Goal: Complete application form

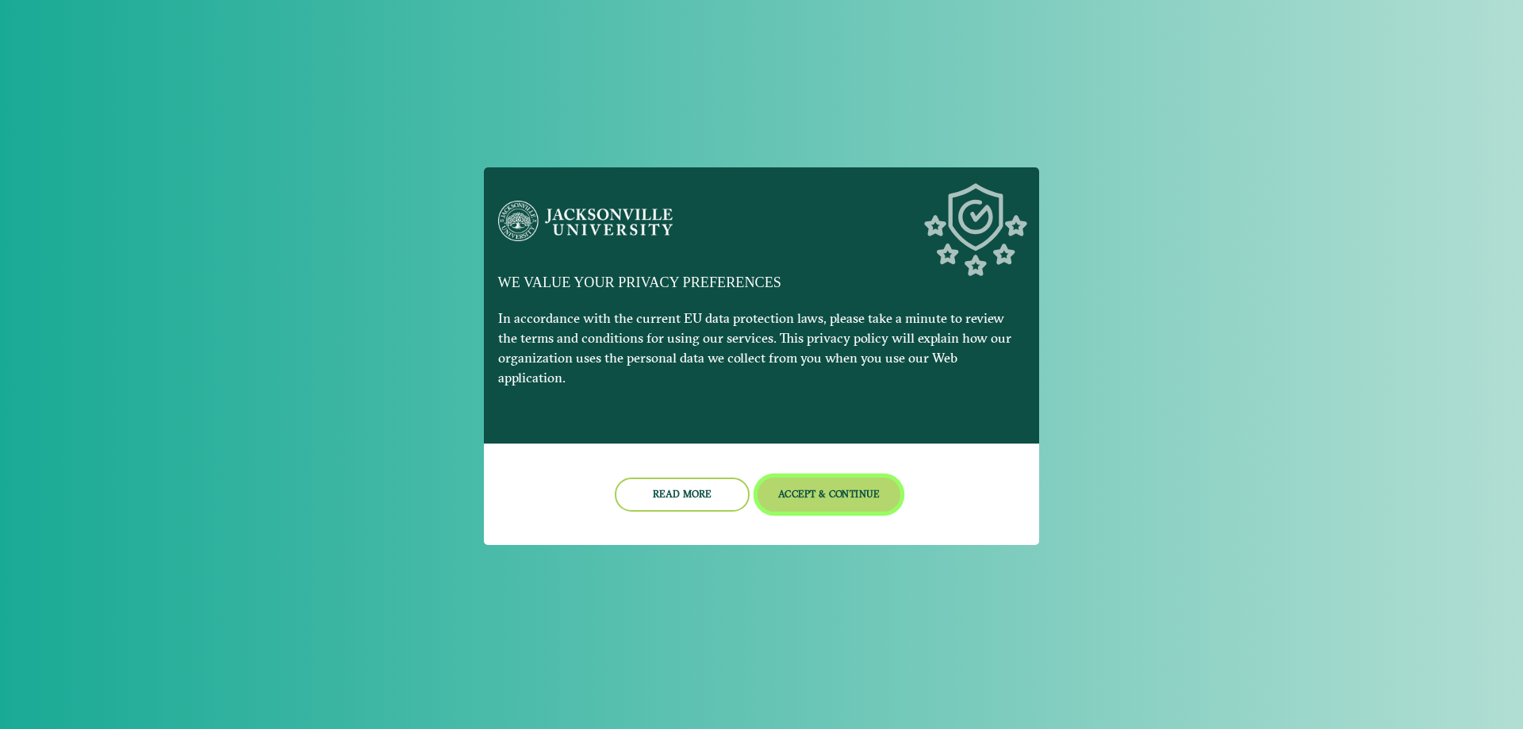
click at [845, 481] on button "Accept & Continue" at bounding box center [829, 494] width 144 height 34
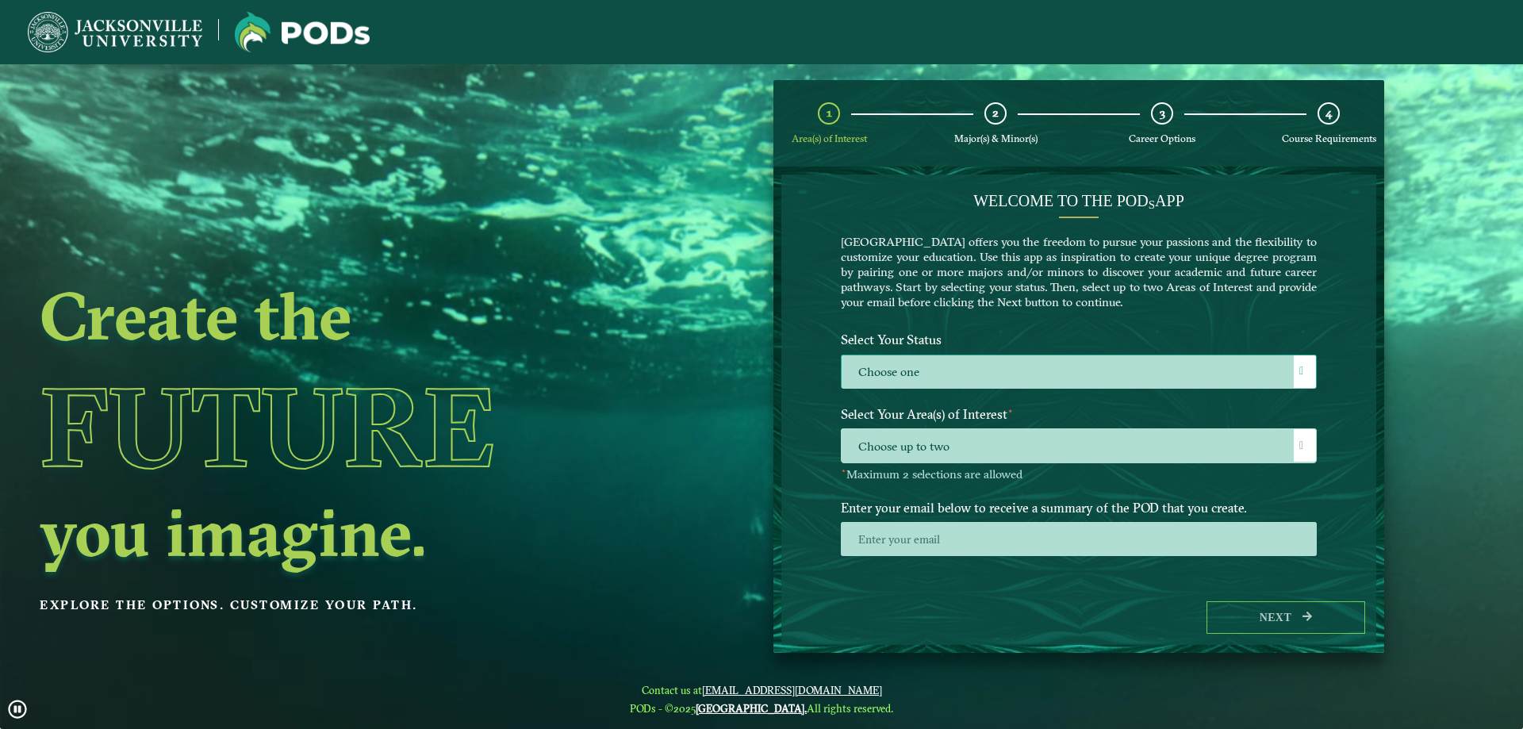
click at [1102, 362] on label "Choose one" at bounding box center [1078, 372] width 474 height 34
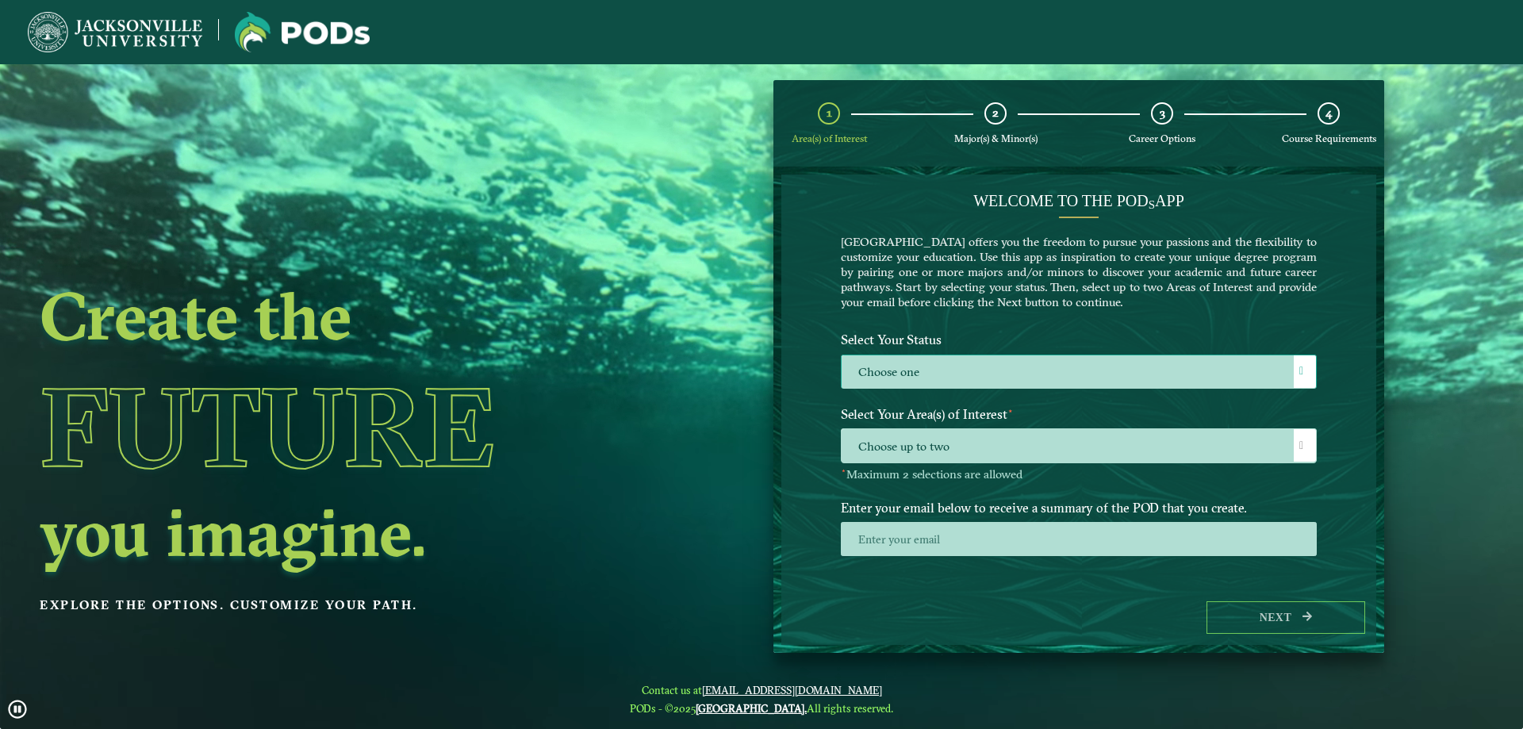
scroll to position [9, 73]
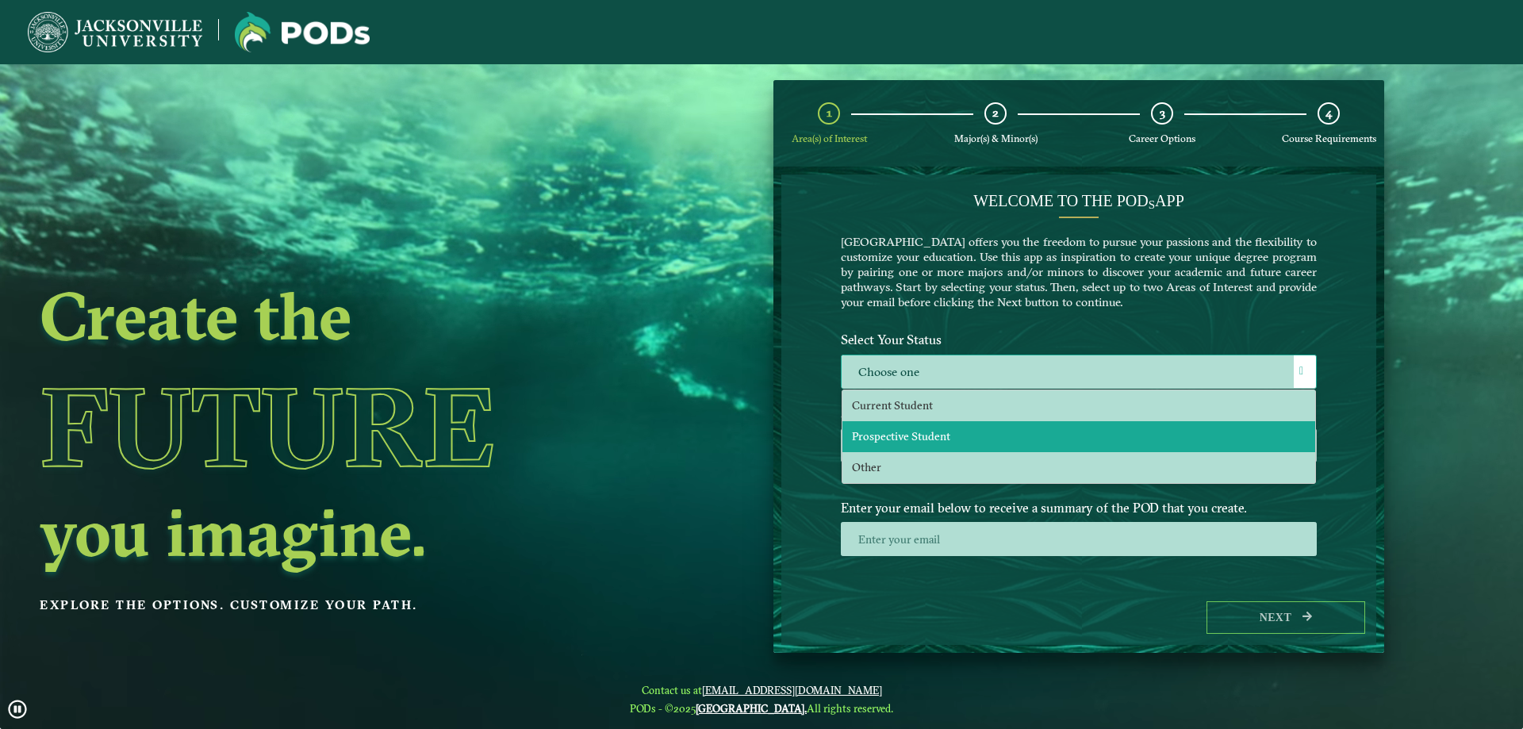
click at [1061, 428] on li "Prospective Student" at bounding box center [1078, 436] width 473 height 31
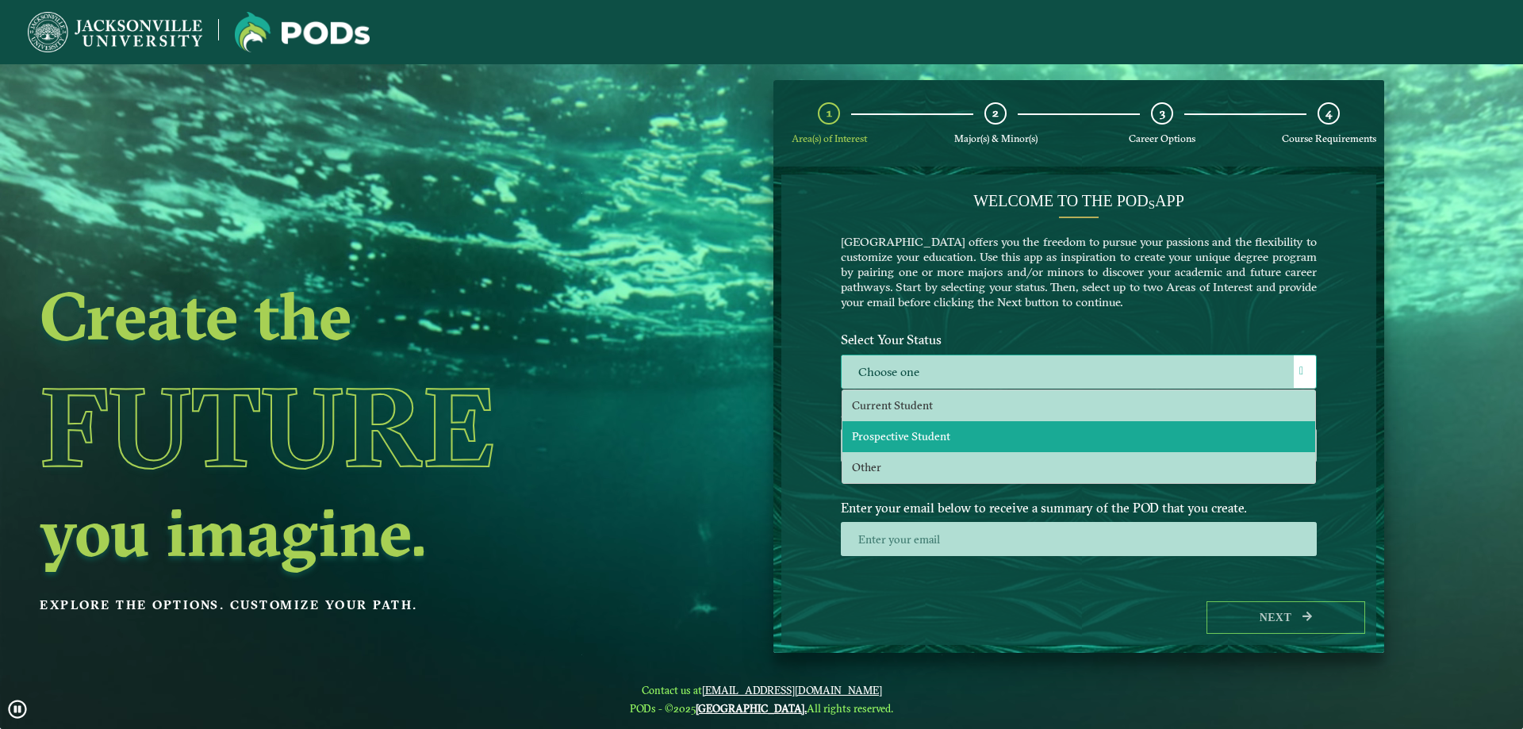
select select "[object Object]"
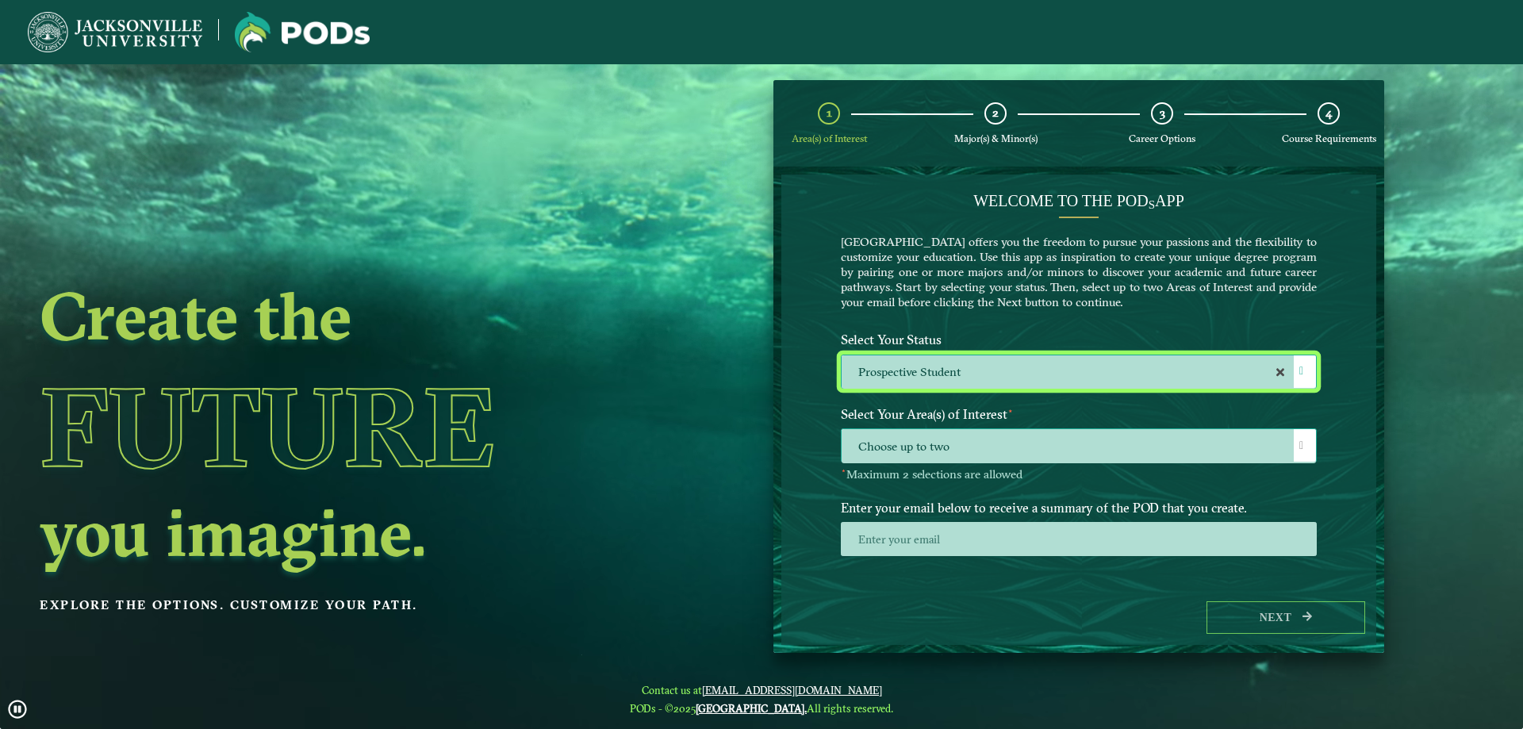
click at [1060, 432] on span "Choose up to two" at bounding box center [1078, 446] width 474 height 34
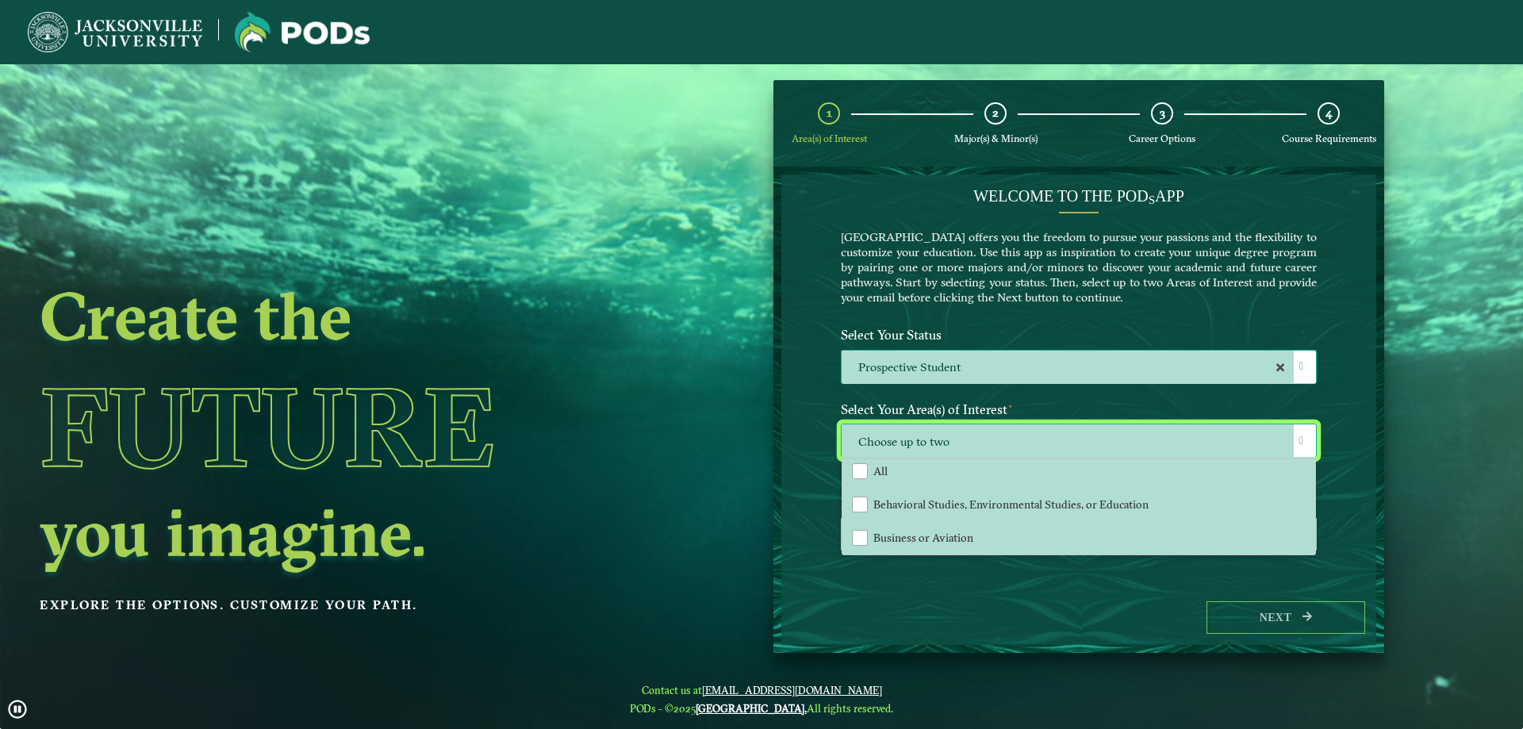
scroll to position [0, 0]
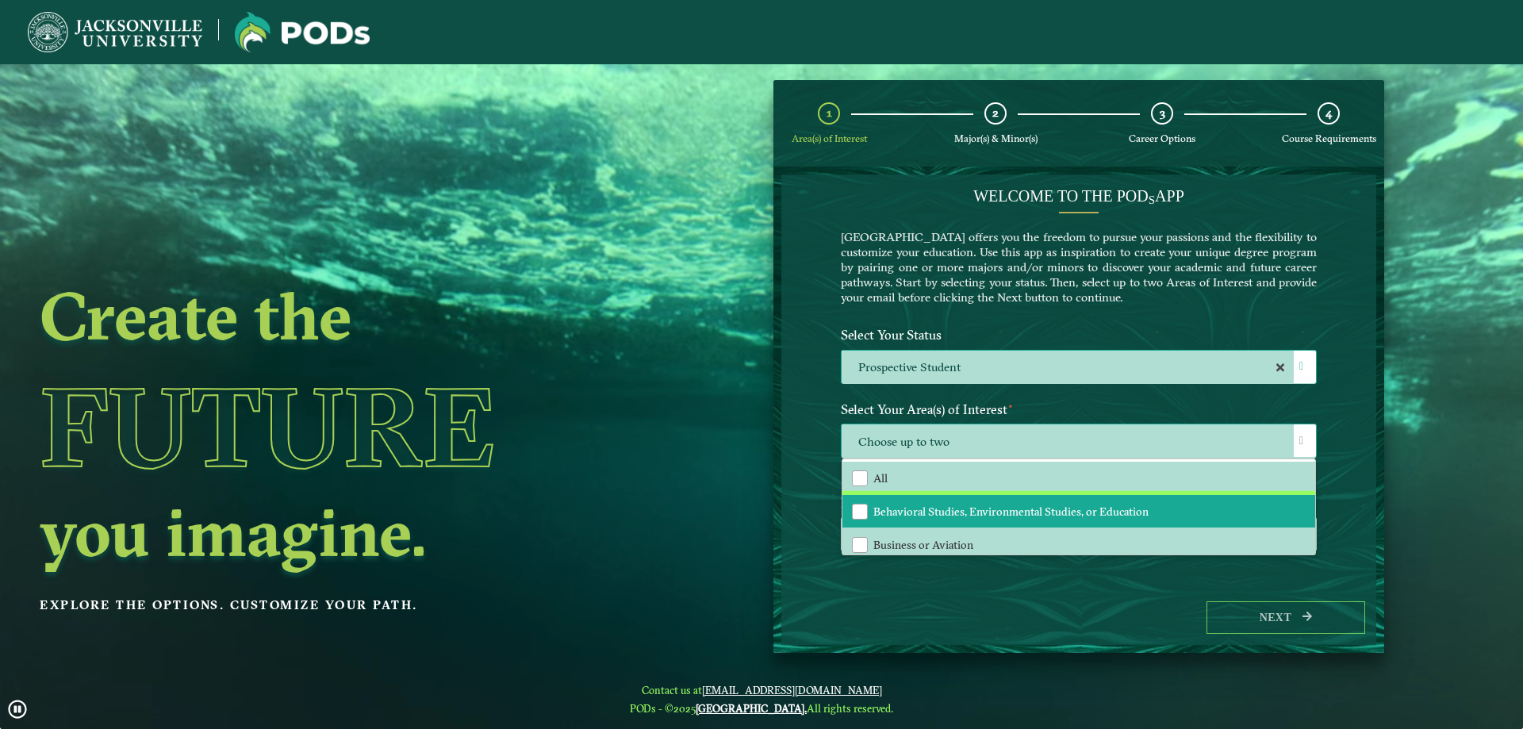
click at [882, 506] on span "Behavioral Studies, Environmental Studies, or Education" at bounding box center [1010, 511] width 275 height 14
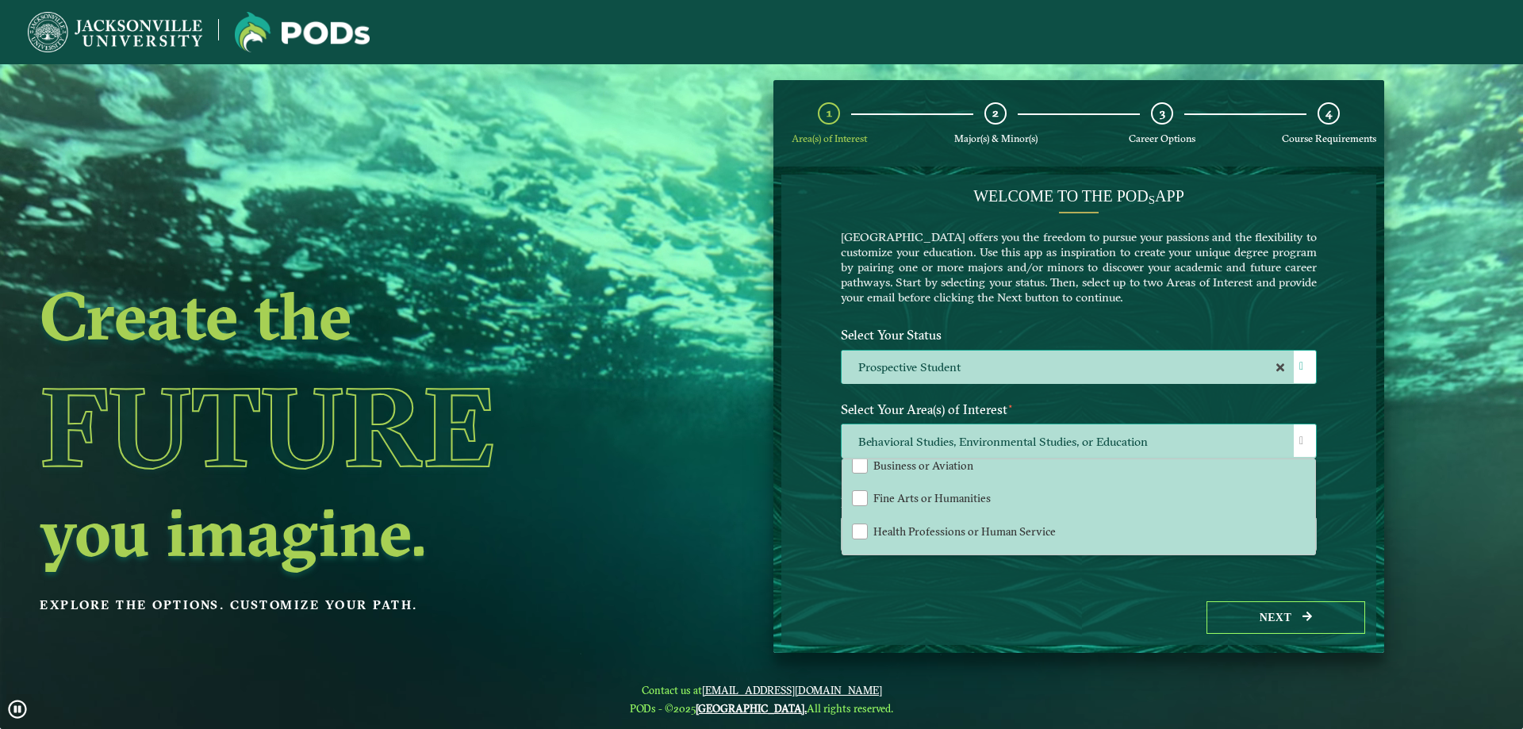
scroll to position [108, 0]
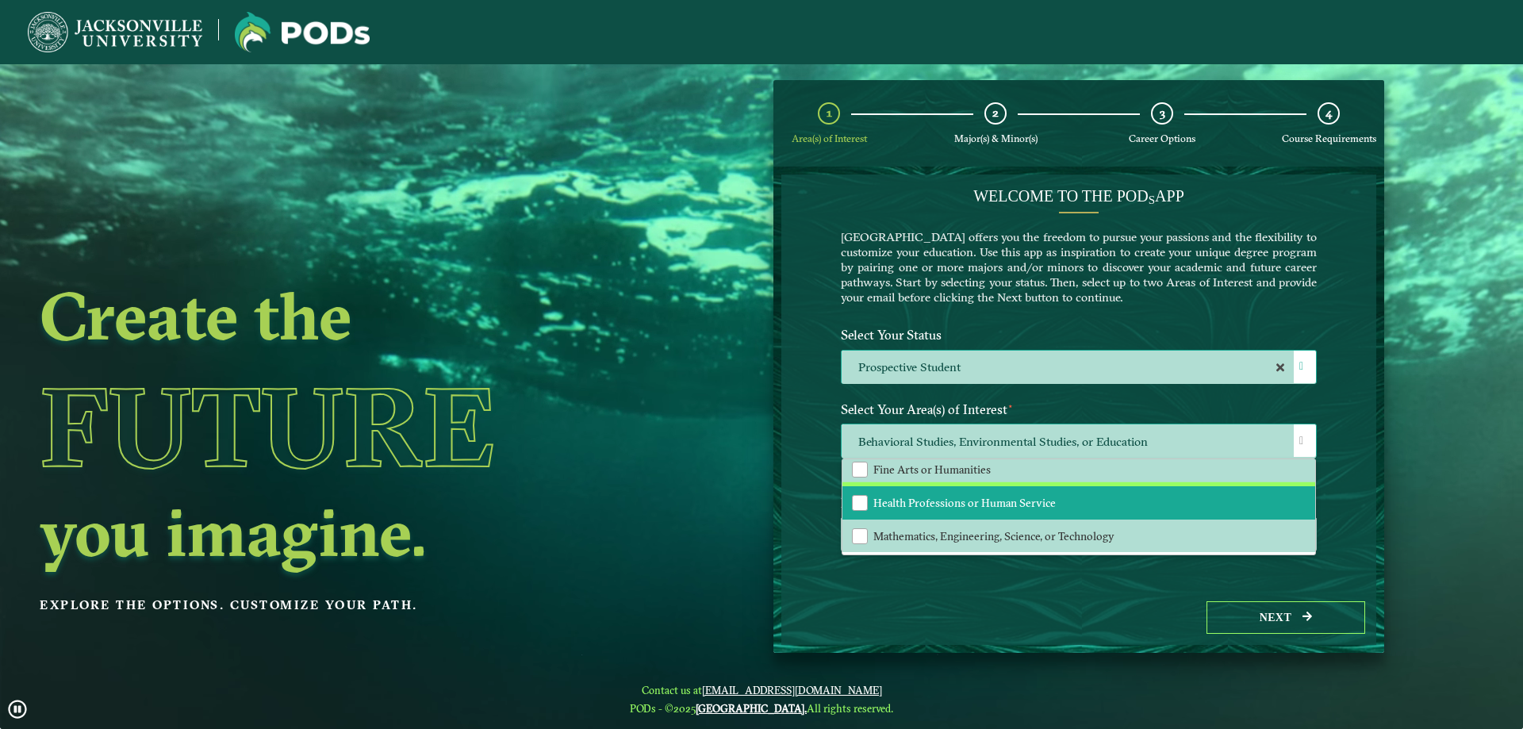
click at [922, 505] on span "Health Professions or Human Service" at bounding box center [964, 503] width 182 height 14
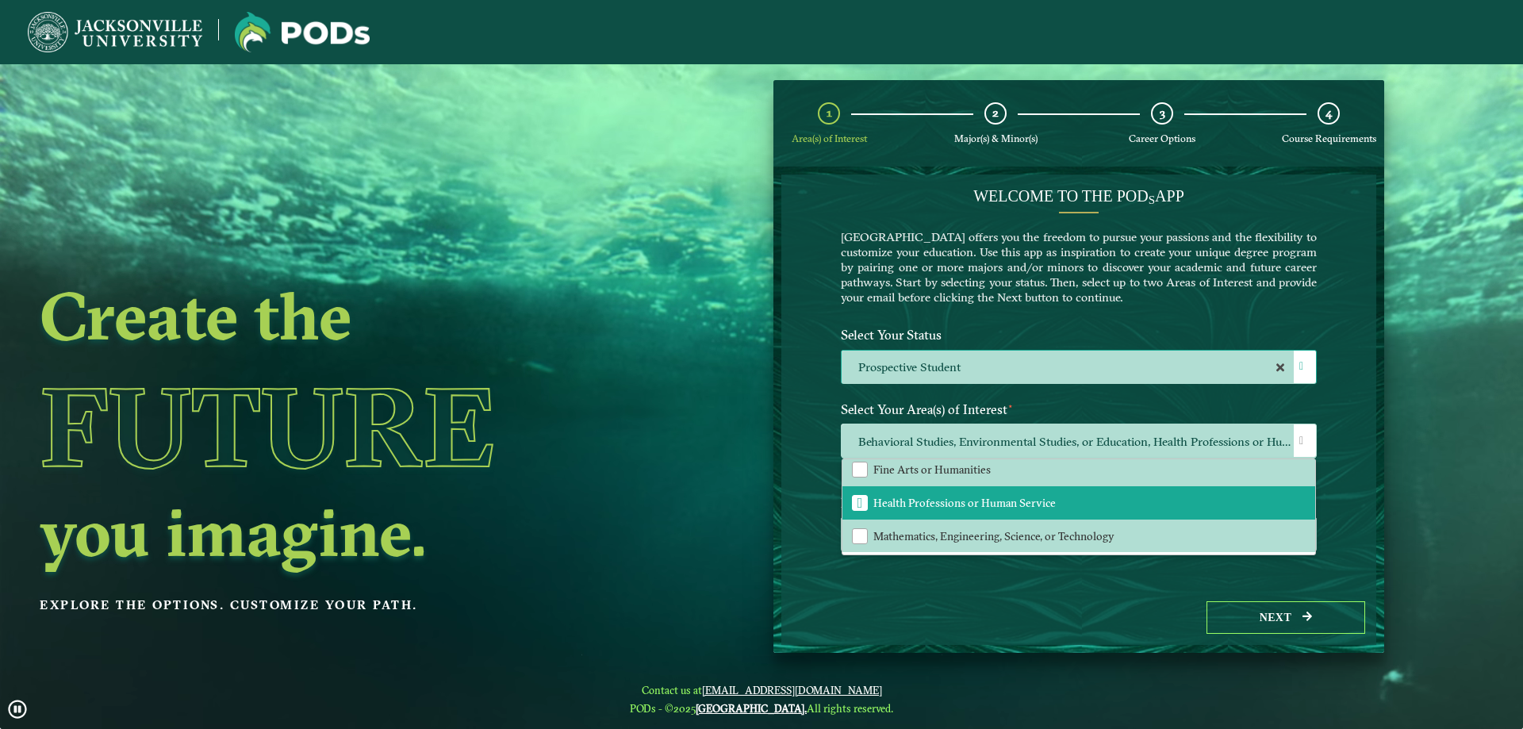
click at [1347, 413] on div "Welcome to the POD s app [GEOGRAPHIC_DATA] offers you the freedom to pursue you…" at bounding box center [1078, 382] width 595 height 416
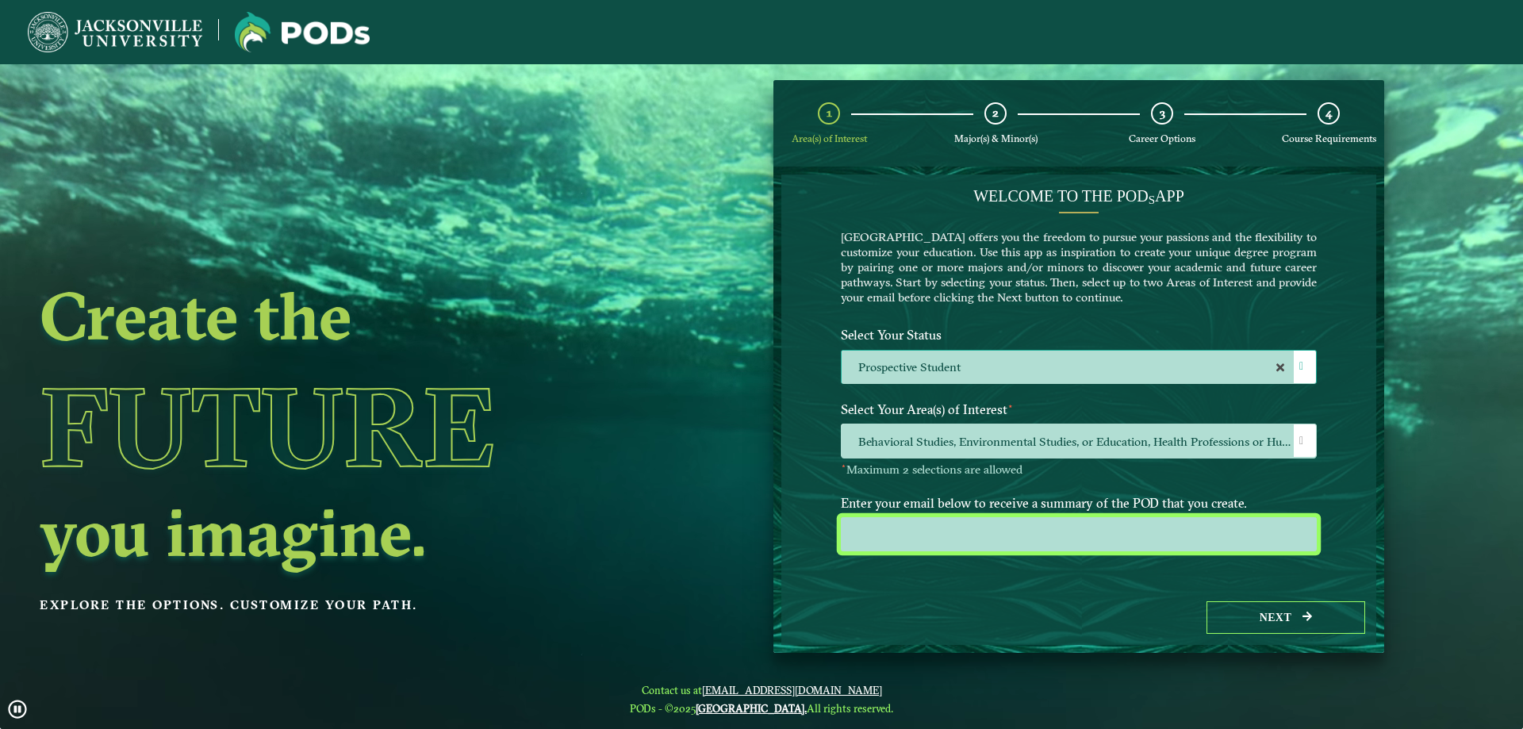
click at [1012, 527] on input "email" at bounding box center [1079, 534] width 476 height 34
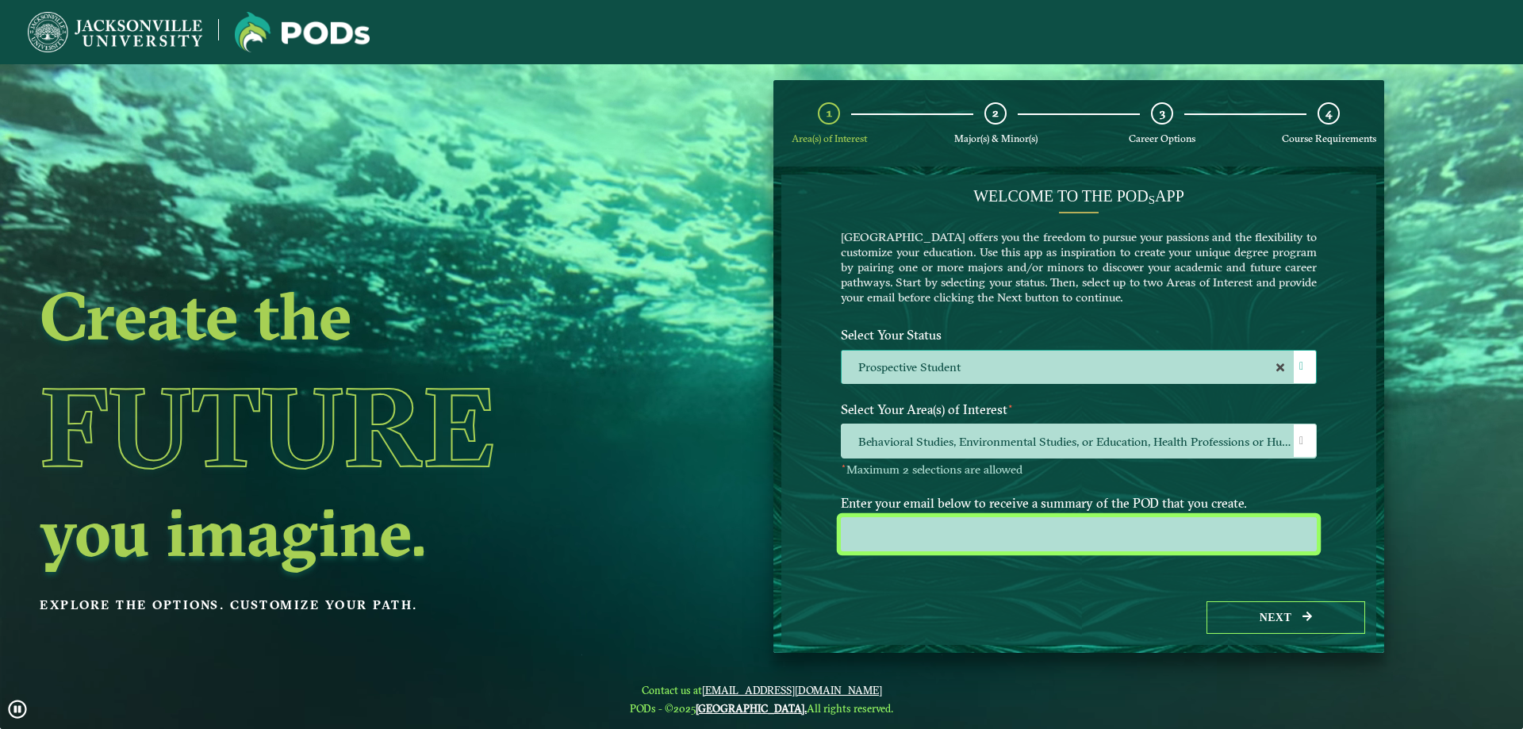
type input "[EMAIL_ADDRESS][DOMAIN_NAME]"
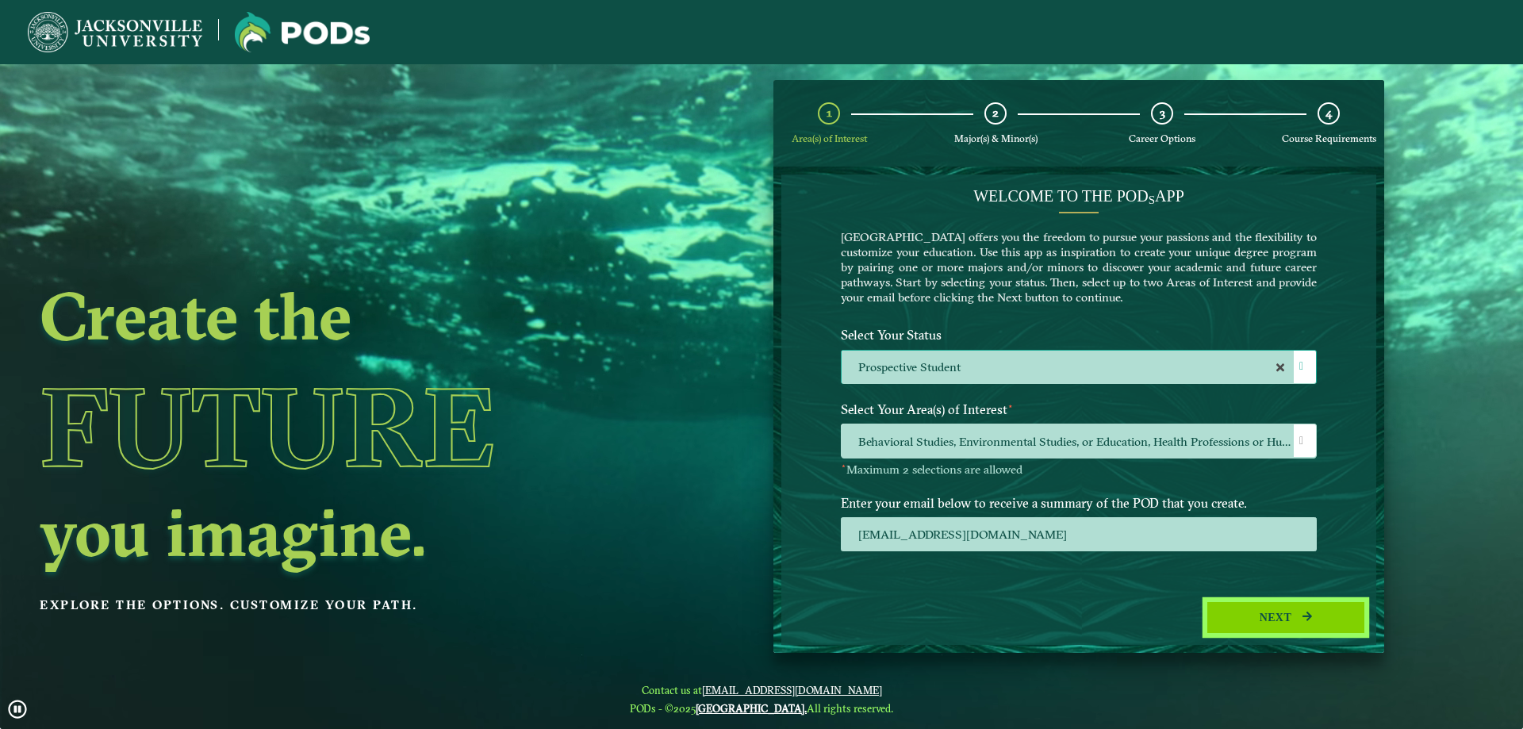
click at [1293, 618] on button "Next" at bounding box center [1285, 617] width 159 height 33
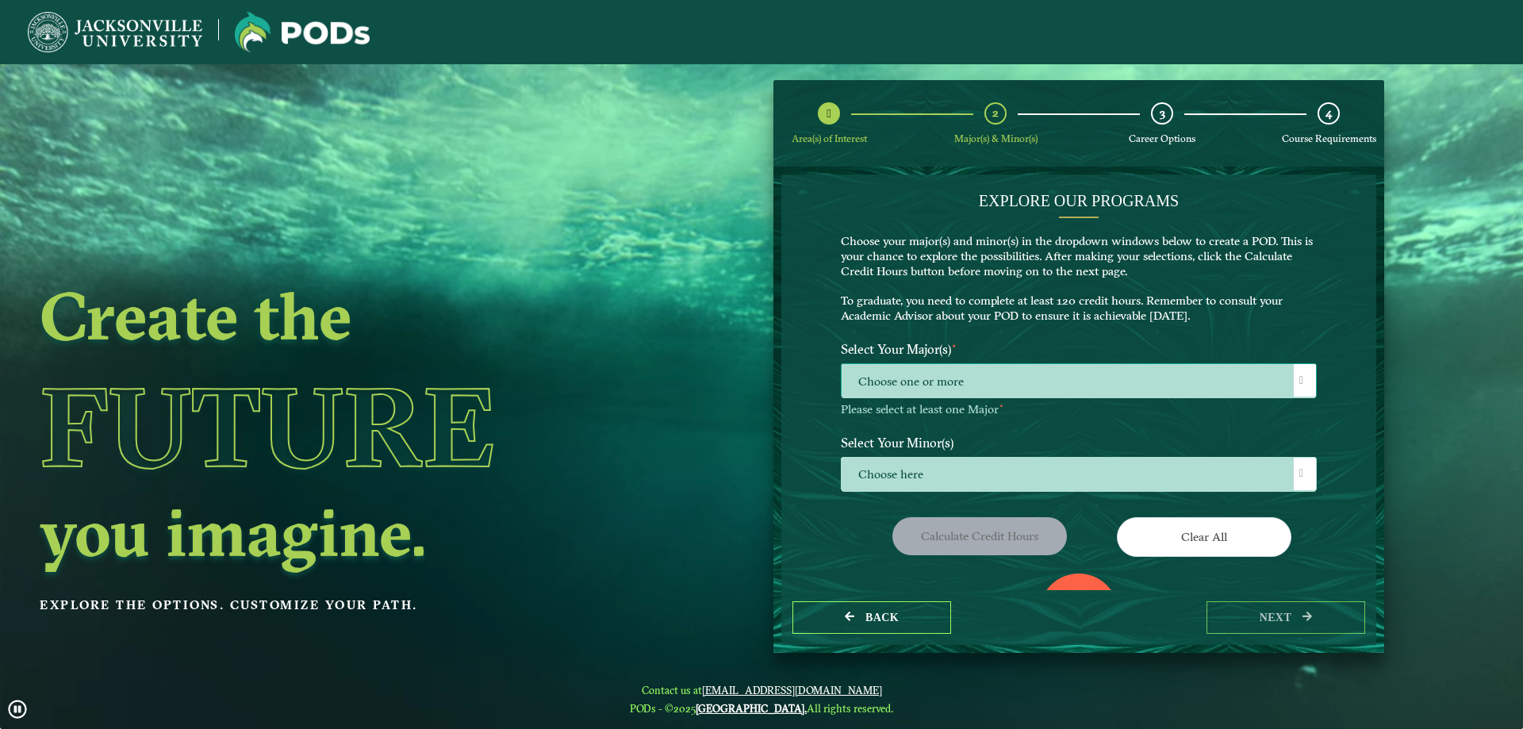
click at [957, 381] on span "Choose one or more" at bounding box center [1078, 381] width 474 height 34
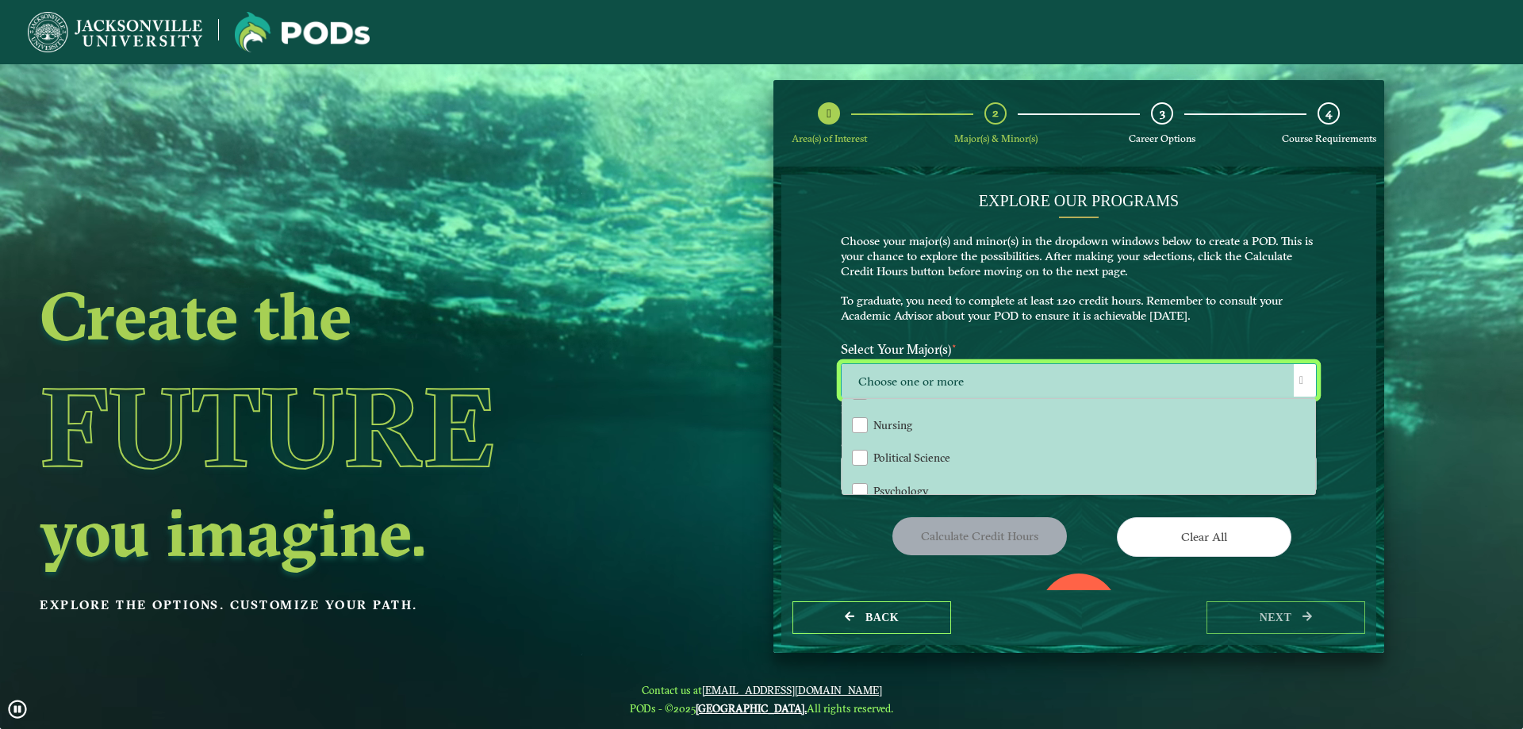
scroll to position [238, 0]
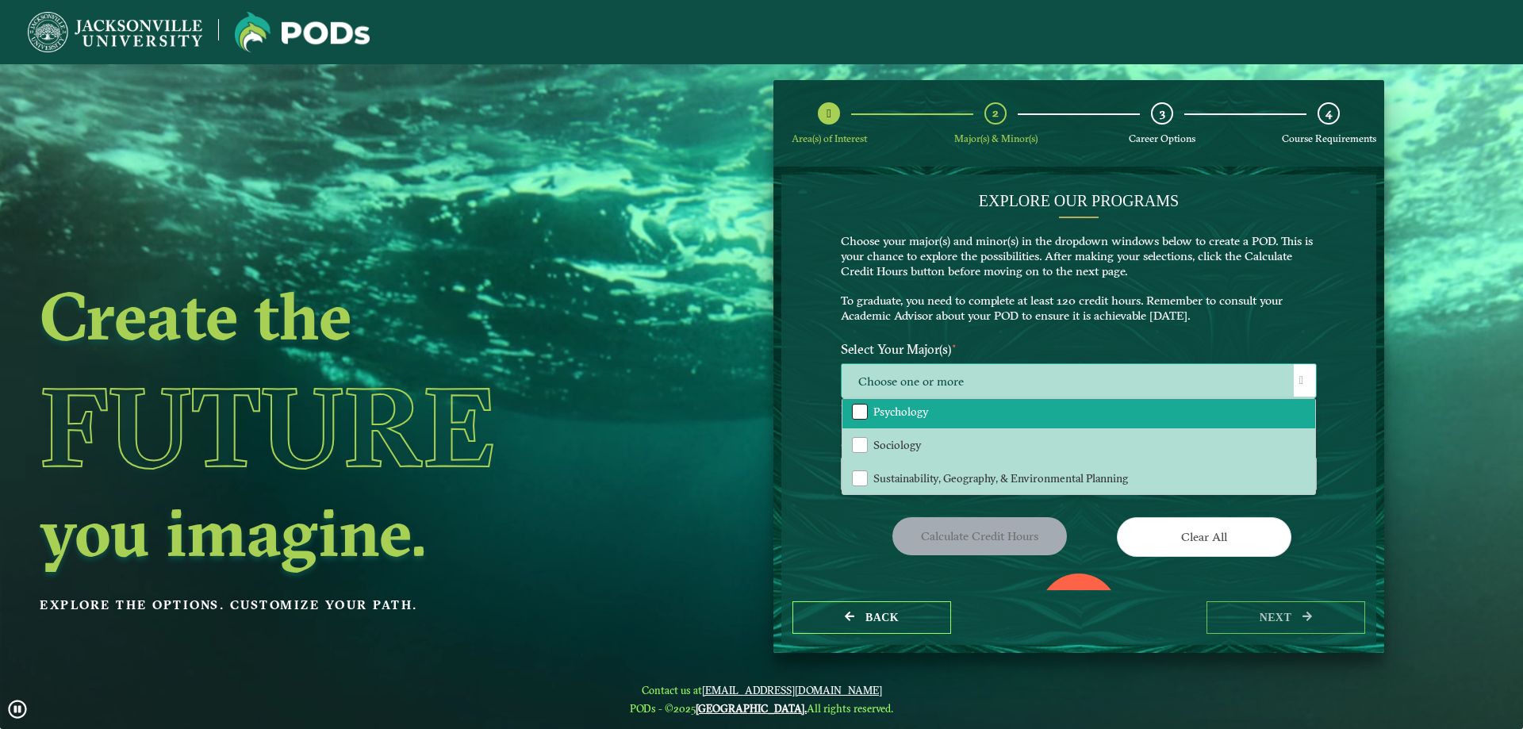
click at [862, 414] on div "Psychology" at bounding box center [860, 412] width 16 height 16
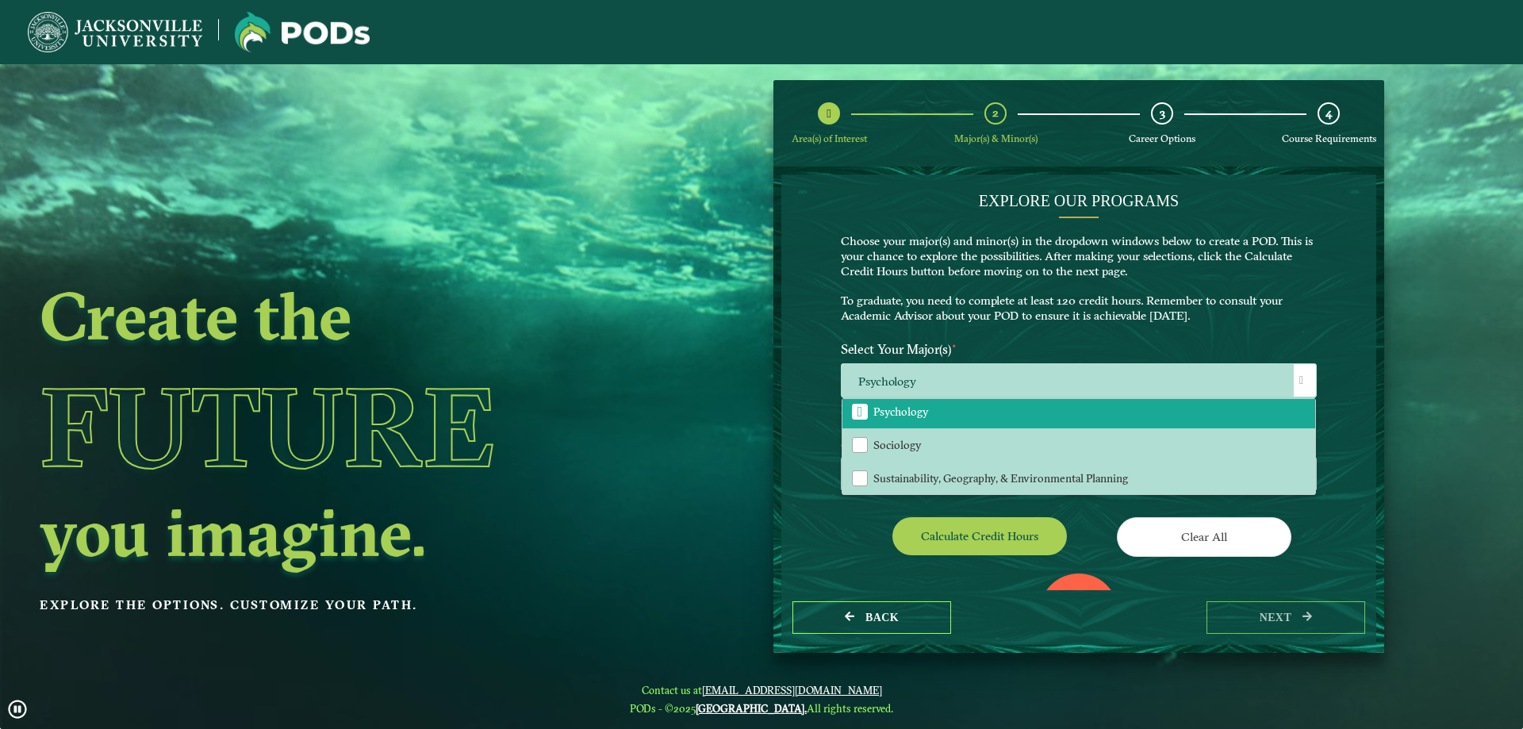
click at [1195, 321] on p "Choose your major(s) and minor(s) in the dropdown windows below to create a POD…" at bounding box center [1079, 279] width 476 height 90
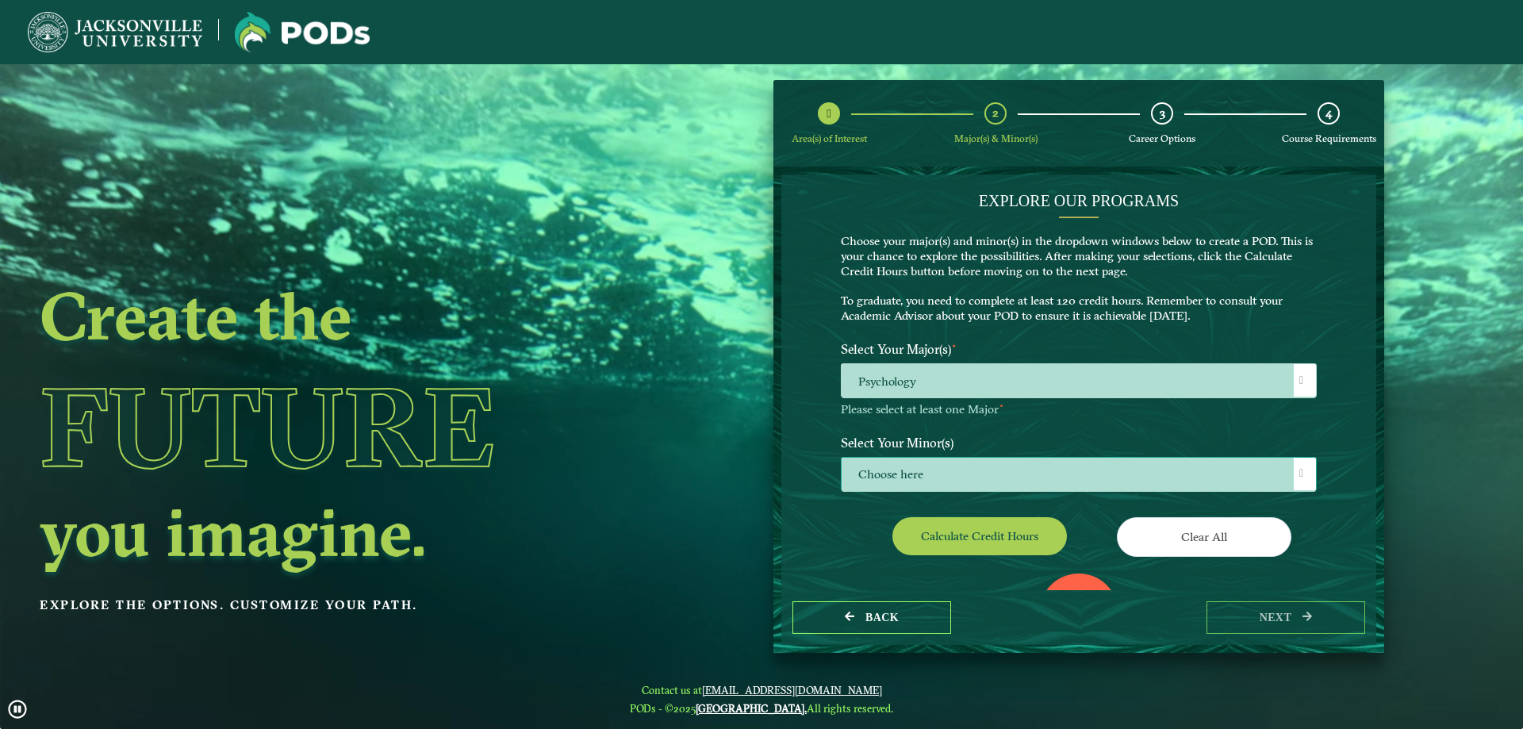
click at [1082, 471] on span "Choose here" at bounding box center [1078, 475] width 474 height 34
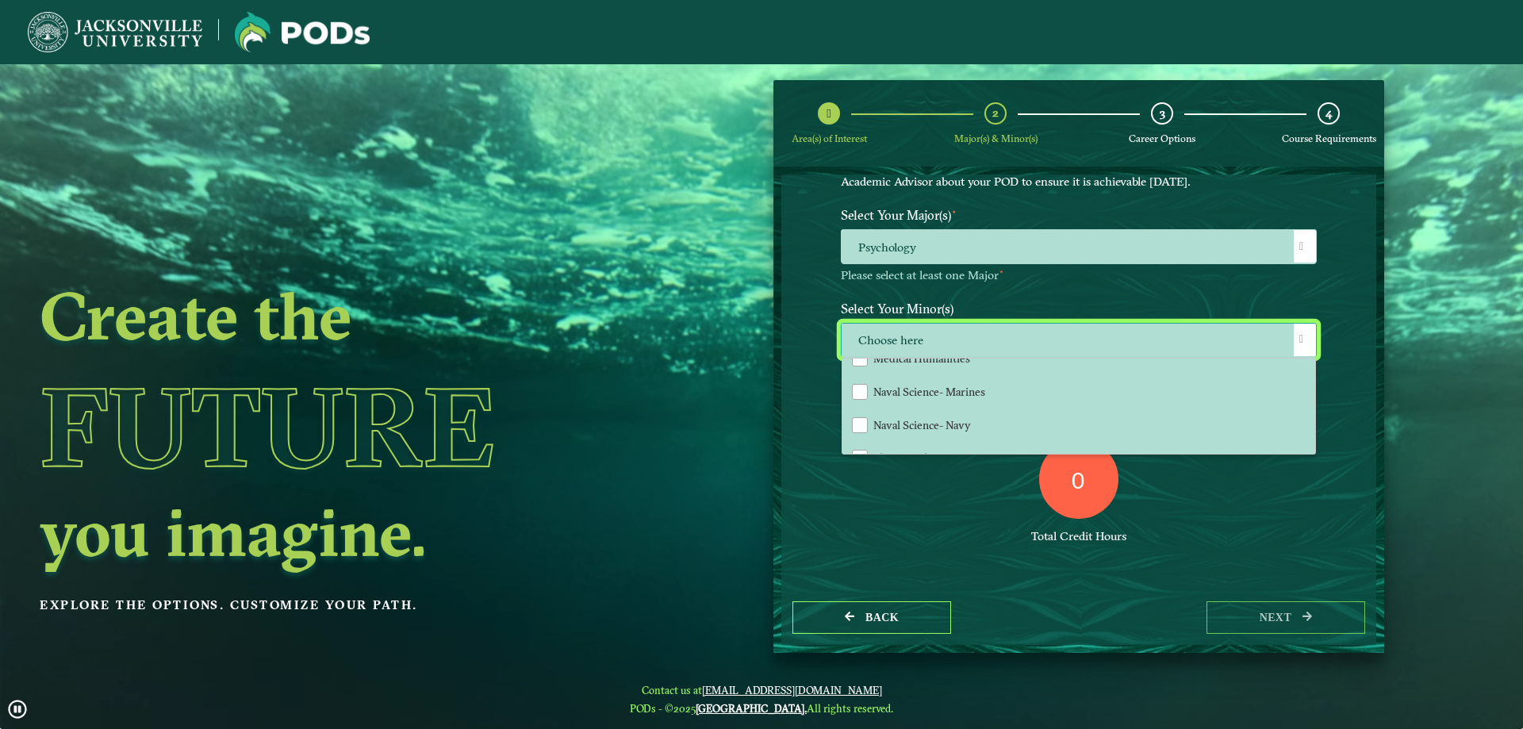
scroll to position [1173, 0]
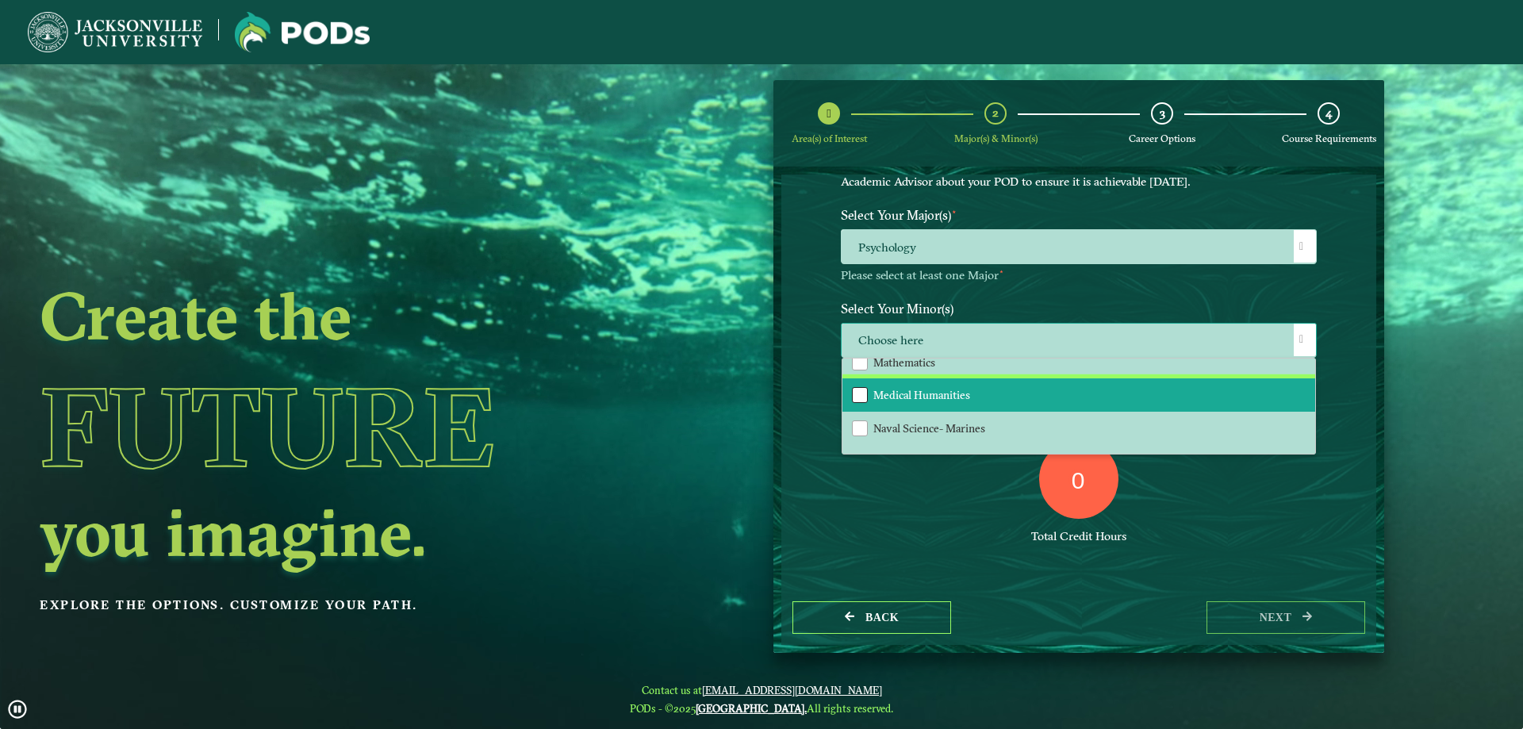
click at [858, 393] on div "Medical Humanities" at bounding box center [860, 395] width 16 height 16
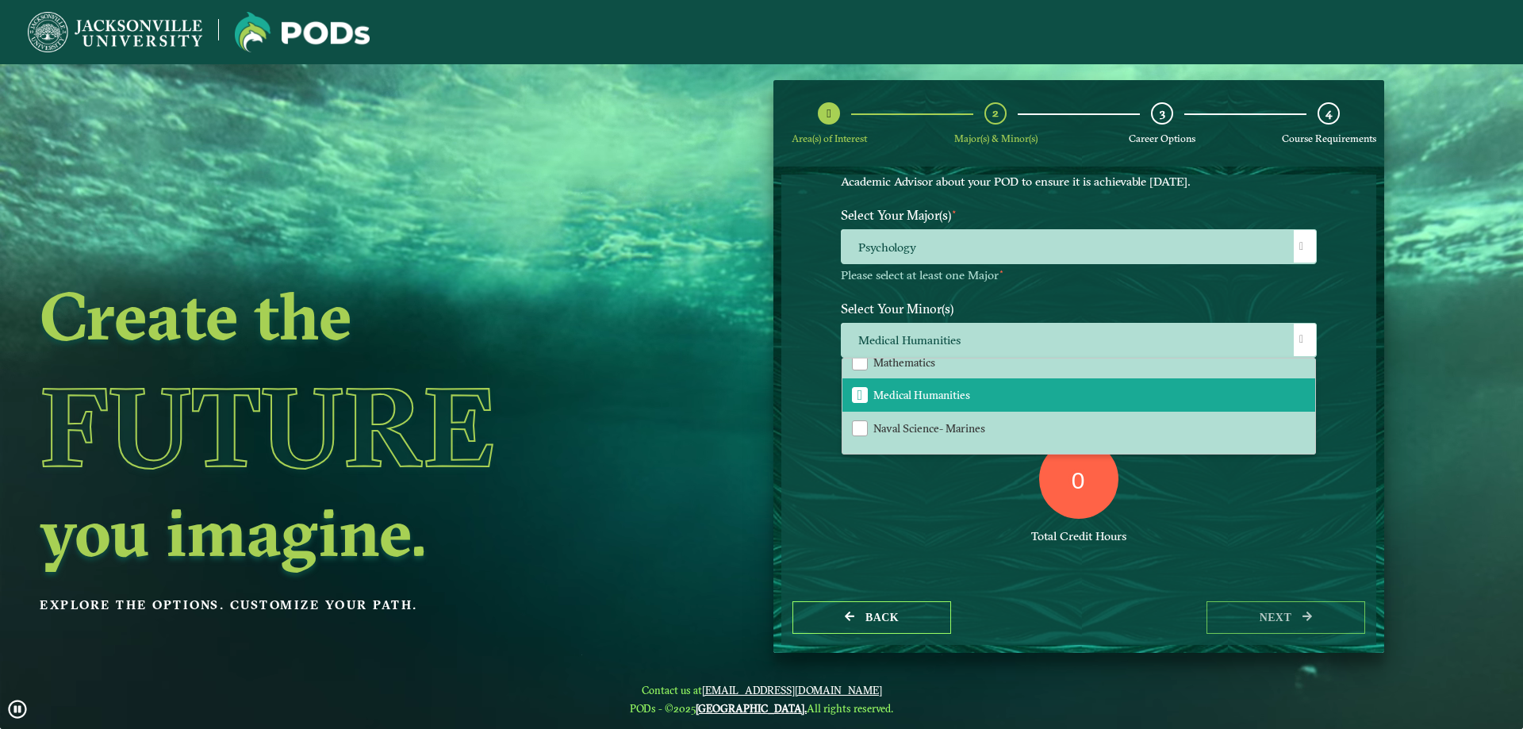
click at [1319, 504] on div "0 Total Credit Hours" at bounding box center [1079, 506] width 500 height 135
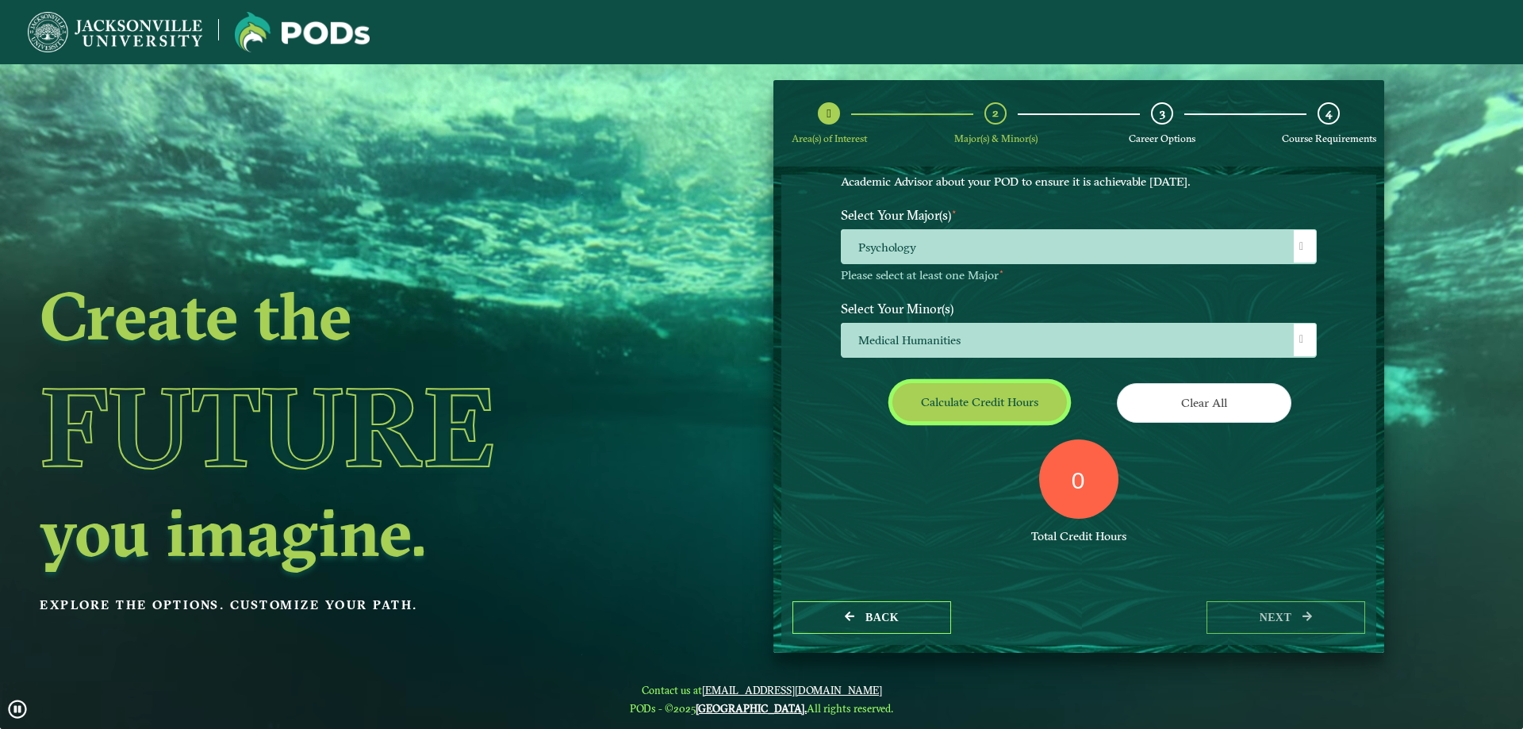
click at [928, 394] on button "Calculate credit hours" at bounding box center [979, 401] width 174 height 37
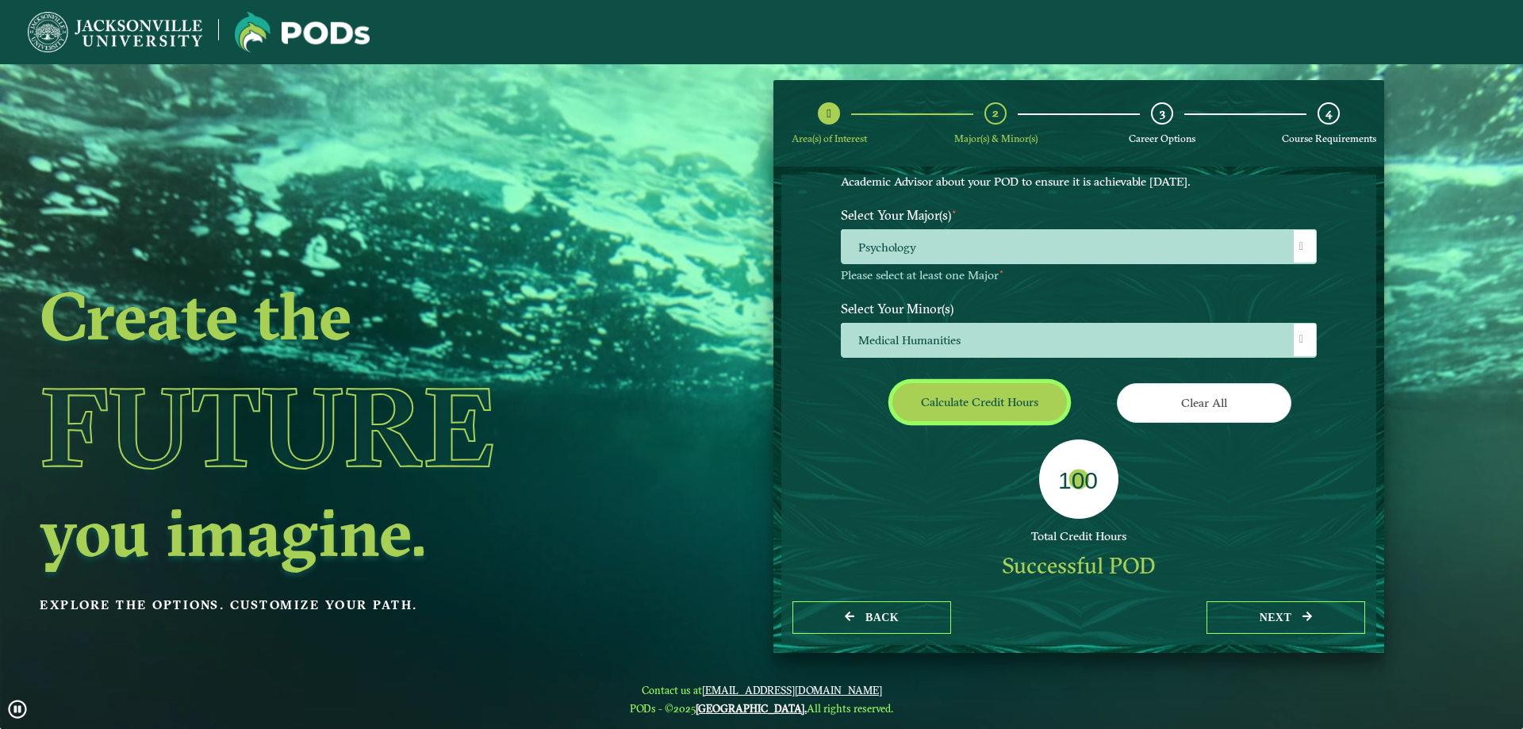
scroll to position [88, 0]
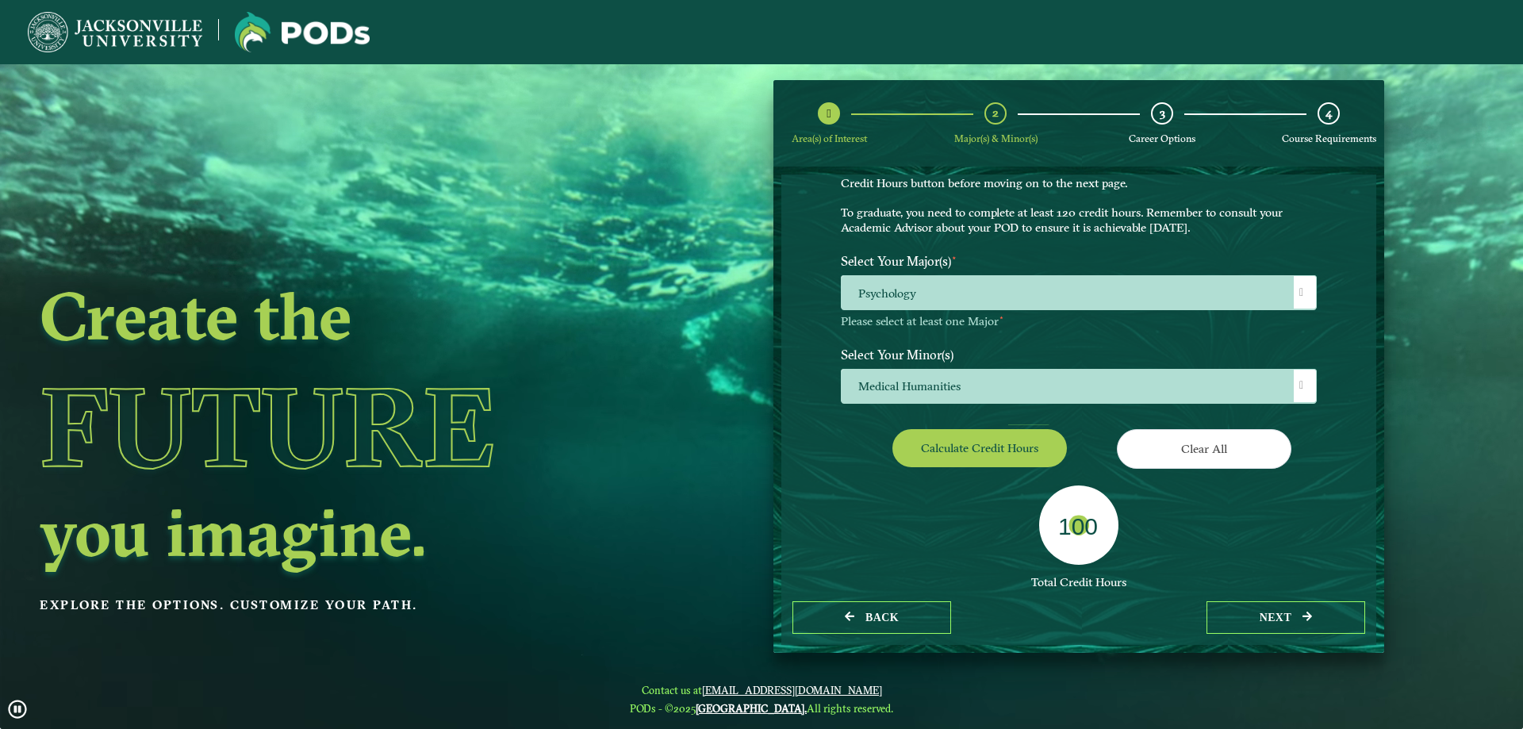
click at [1317, 600] on div "Back next" at bounding box center [1078, 617] width 595 height 55
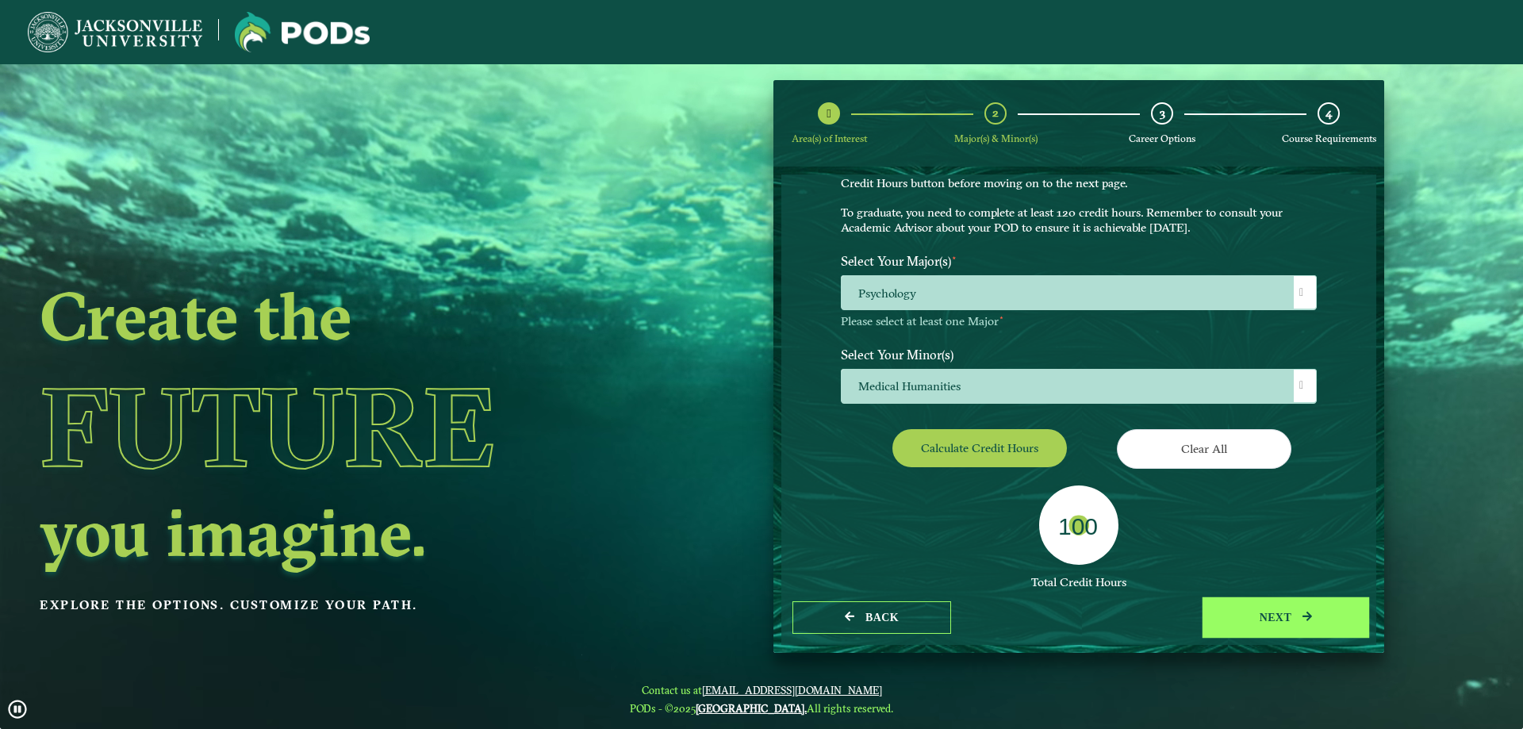
click at [1314, 608] on button "next" at bounding box center [1285, 617] width 159 height 33
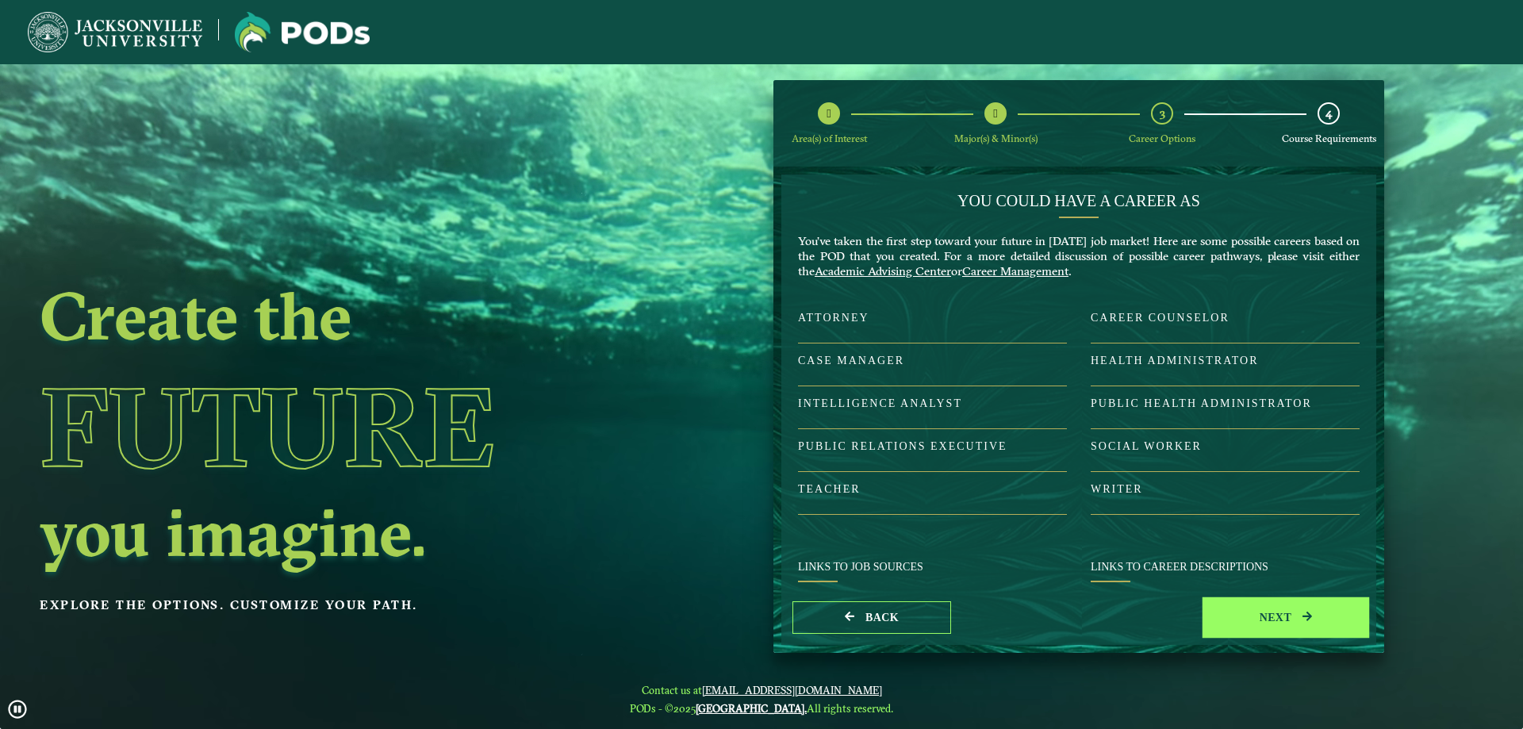
click at [1289, 617] on button "next" at bounding box center [1285, 617] width 159 height 33
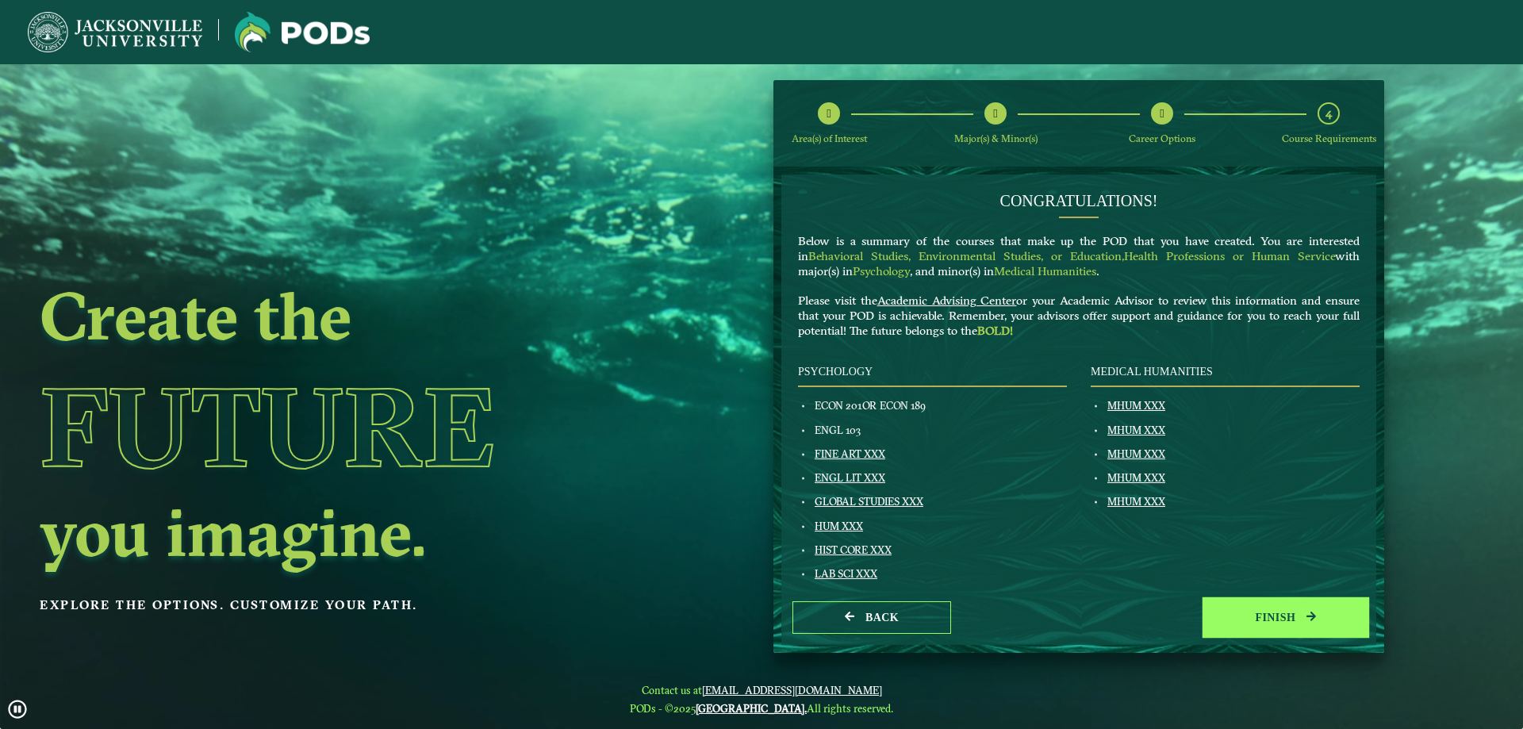
click at [1241, 630] on button "Finish" at bounding box center [1285, 617] width 159 height 33
